Goal: Contribute content

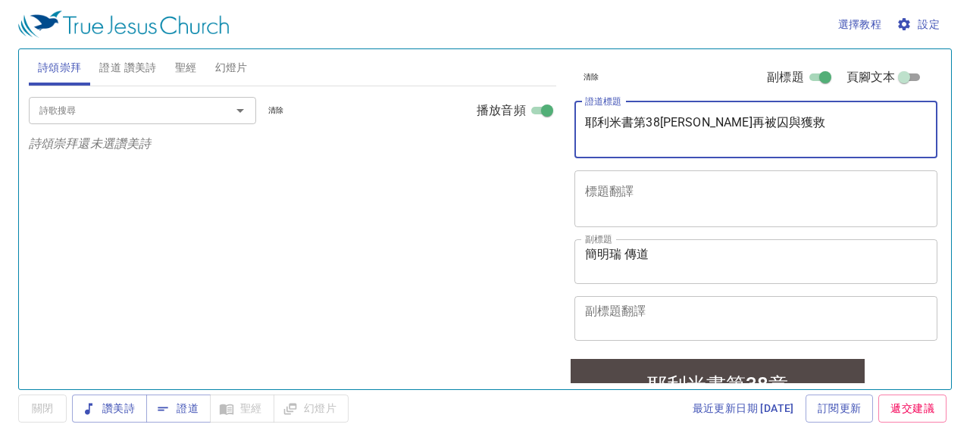
click at [586, 127] on textarea "耶利米書第38章 耶利米再被囚與獲救" at bounding box center [756, 129] width 342 height 29
drag, startPoint x: 586, startPoint y: 121, endPoint x: 695, endPoint y: 133, distance: 108.9
click at [695, 133] on textarea "耶利米書第38章 耶利米再被囚與獲救" at bounding box center [756, 129] width 342 height 29
paste textarea "40章 耶城被陷後的選擇"
type textarea "耶利米書第40章 耶城被陷後的選擇"
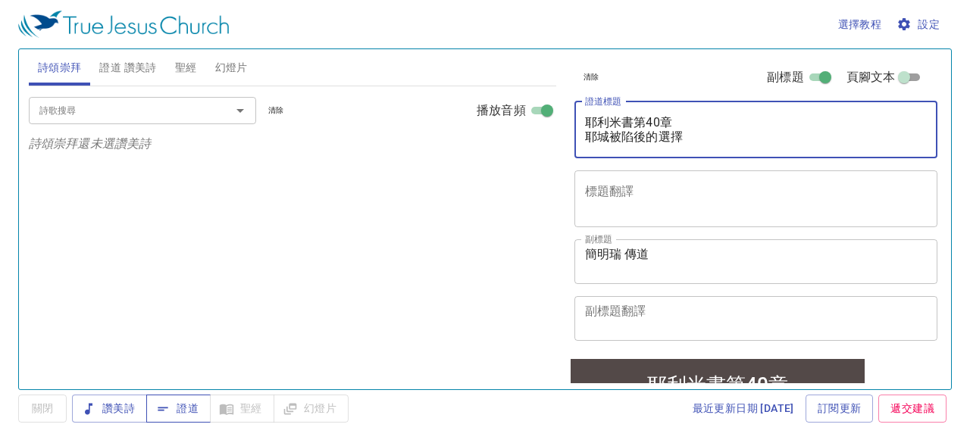
click at [178, 408] on span "證道" at bounding box center [178, 408] width 40 height 19
